Goal: Check status: Check status

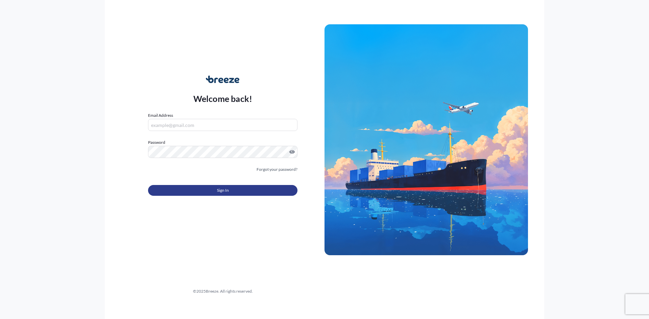
type input "[PERSON_NAME][EMAIL_ADDRESS][DOMAIN_NAME]"
click at [226, 192] on span "Sign In" at bounding box center [223, 190] width 12 height 7
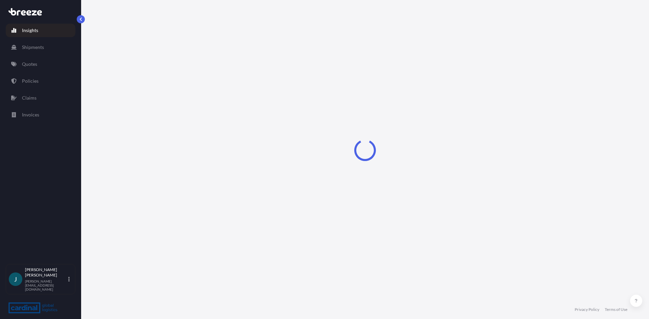
select select "2025"
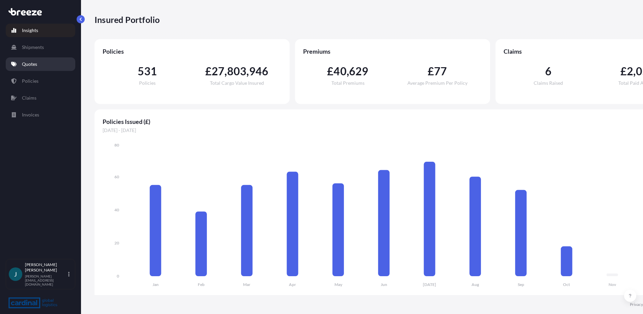
click at [26, 62] on p "Quotes" at bounding box center [29, 64] width 15 height 7
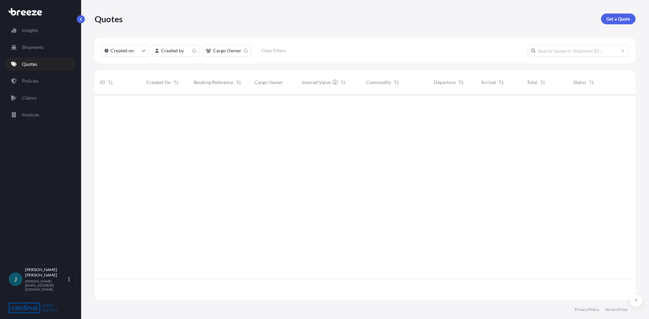
scroll to position [204, 535]
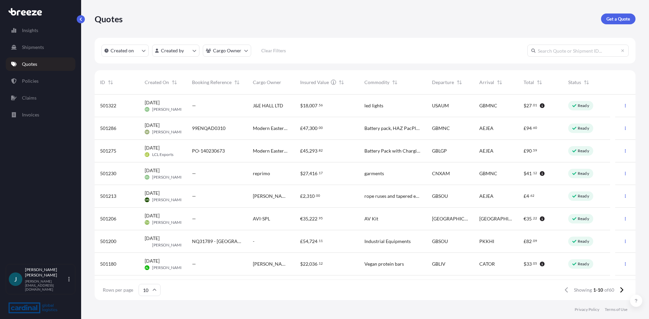
click at [569, 52] on input "text" at bounding box center [577, 51] width 101 height 12
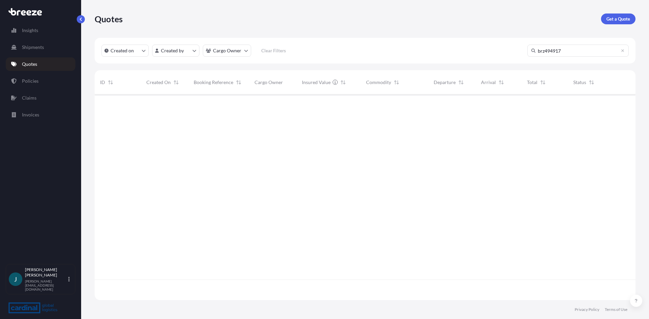
scroll to position [225, 535]
type input "b"
click at [564, 50] on input "BR" at bounding box center [577, 51] width 101 height 12
type input "BRZ494917"
click at [21, 77] on link "Policies" at bounding box center [41, 81] width 70 height 14
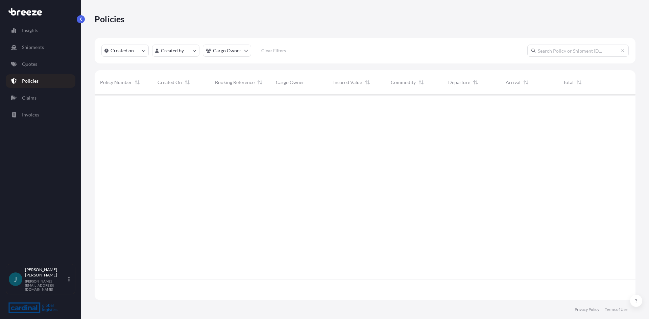
scroll to position [204, 535]
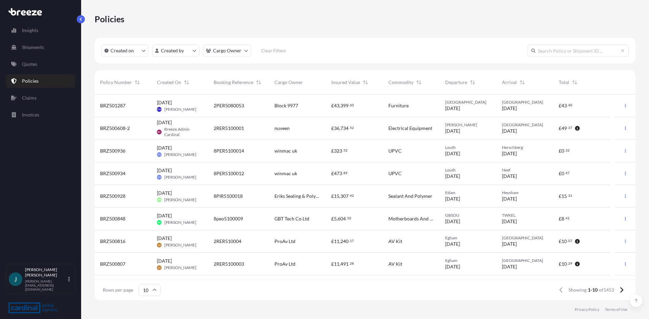
click at [543, 51] on input "text" at bounding box center [577, 51] width 101 height 12
click at [566, 54] on input "BRZ" at bounding box center [577, 51] width 101 height 12
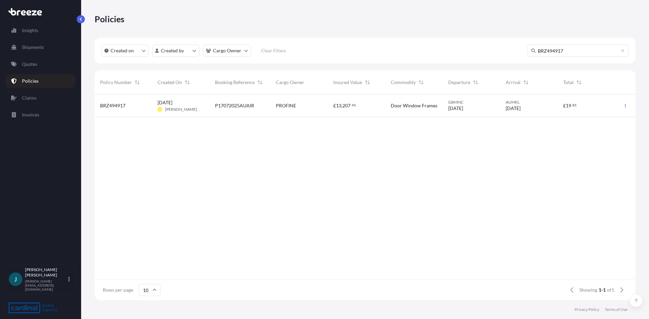
click at [580, 48] on input "BRZ494917" at bounding box center [577, 51] width 101 height 12
click at [581, 49] on input "BRZ494187" at bounding box center [577, 51] width 101 height 12
type input "BRZ494744"
click at [170, 103] on span "[DATE]" at bounding box center [164, 102] width 15 height 7
